Goal: Task Accomplishment & Management: Manage account settings

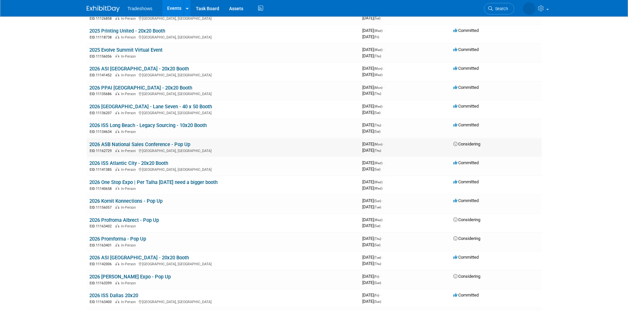
scroll to position [99, 0]
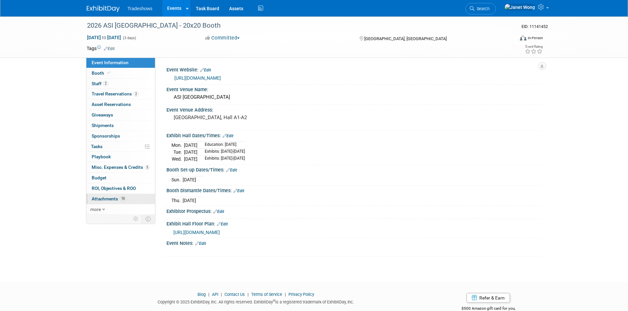
click at [111, 202] on link "10 Attachments 10" at bounding box center [120, 199] width 69 height 10
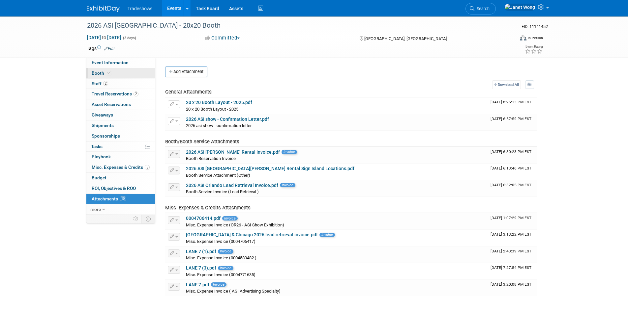
click at [112, 77] on link "Booth" at bounding box center [120, 73] width 69 height 10
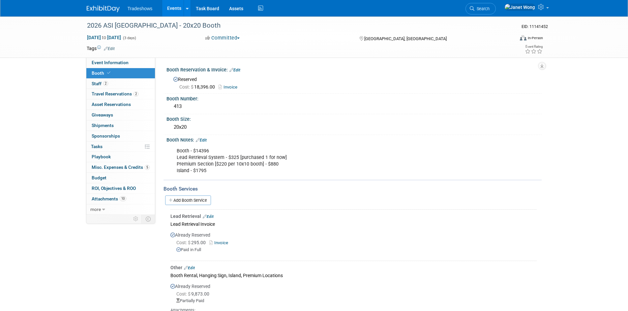
click at [237, 69] on link "Edit" at bounding box center [234, 70] width 11 height 5
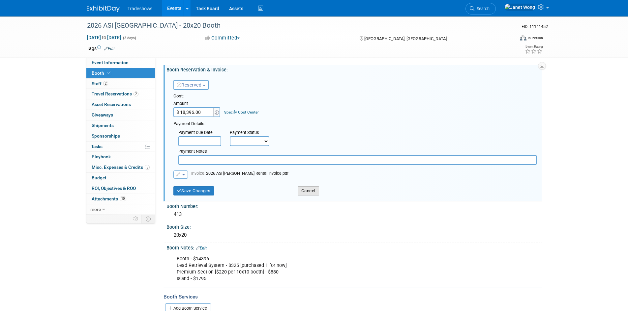
click at [312, 190] on button "Cancel" at bounding box center [307, 190] width 21 height 9
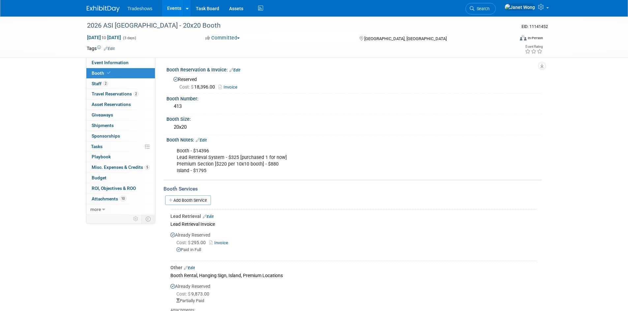
click at [207, 139] on link "Edit" at bounding box center [201, 140] width 11 height 5
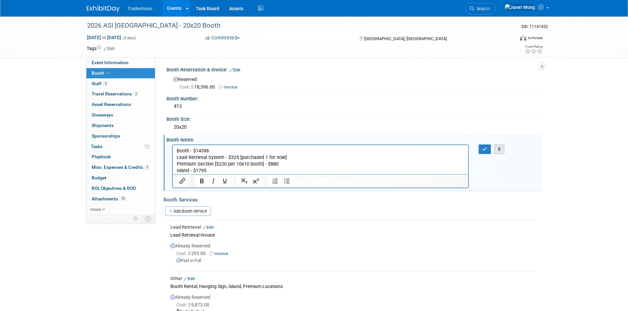
click at [501, 150] on button "X" at bounding box center [499, 150] width 11 height 10
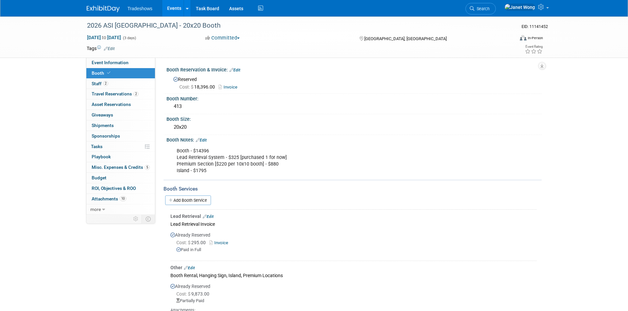
click at [227, 86] on link "Invoice" at bounding box center [229, 87] width 22 height 5
click at [239, 70] on link "Edit" at bounding box center [234, 70] width 11 height 5
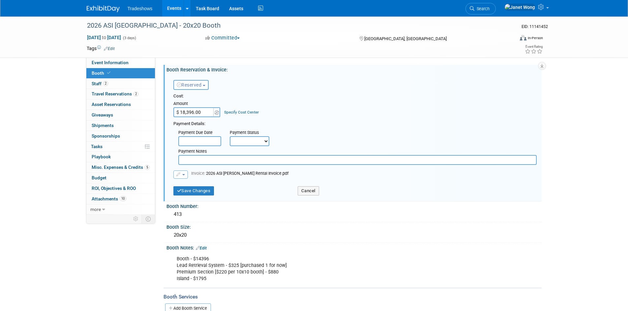
click at [184, 174] on button "button" at bounding box center [180, 175] width 14 height 8
click at [184, 186] on icon at bounding box center [182, 185] width 5 height 5
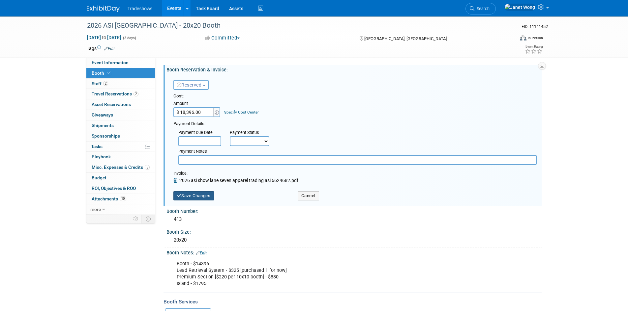
click at [196, 194] on button "Save Changes" at bounding box center [193, 195] width 41 height 9
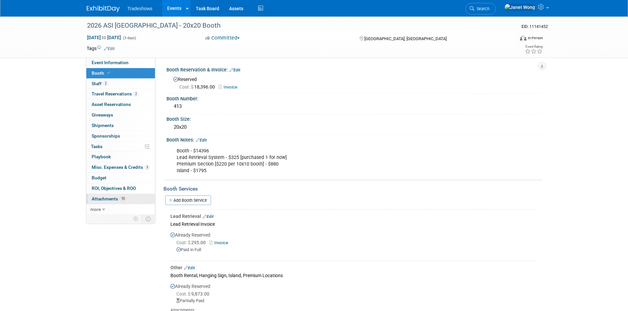
click at [125, 195] on link "10 Attachments 10" at bounding box center [120, 199] width 69 height 10
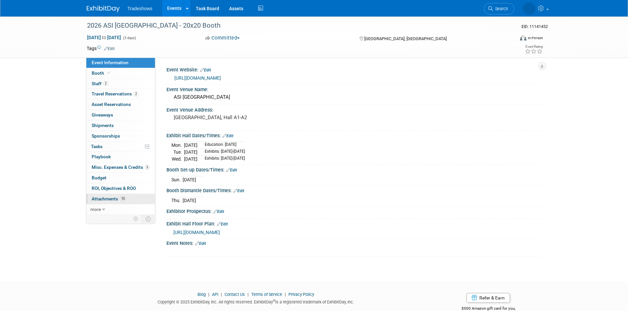
click at [102, 203] on link "10 Attachments 10" at bounding box center [120, 199] width 69 height 10
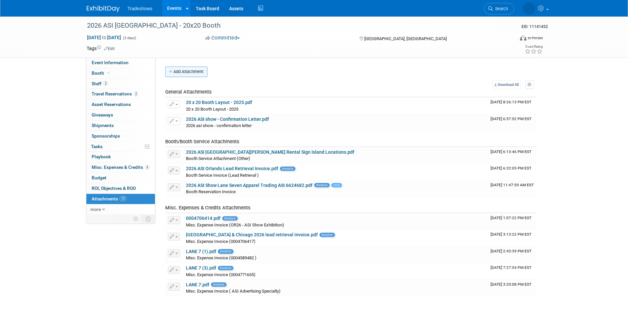
click at [184, 71] on button "Add Attachment" at bounding box center [186, 72] width 42 height 11
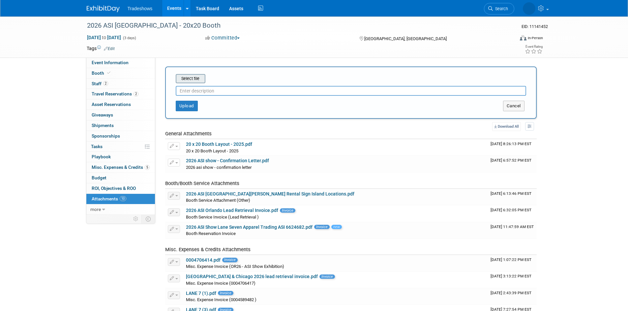
click at [182, 77] on input "file" at bounding box center [165, 79] width 78 height 8
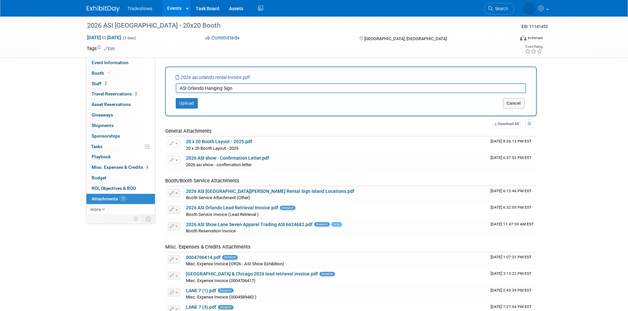
type input "ASI Orlando Hanging Sign"
